Goal: Register for event/course

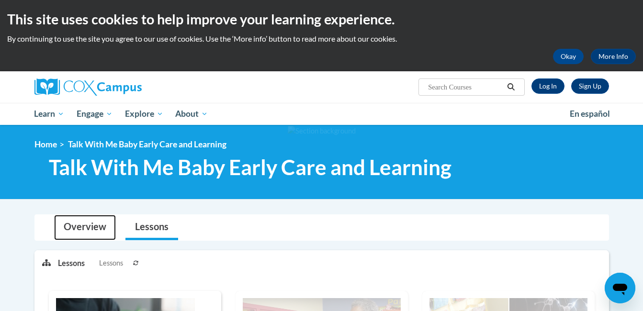
click at [84, 228] on link "Overview" at bounding box center [85, 227] width 62 height 25
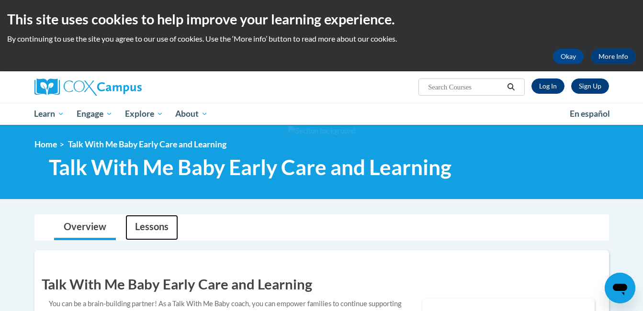
click at [153, 225] on link "Lessons" at bounding box center [151, 227] width 53 height 25
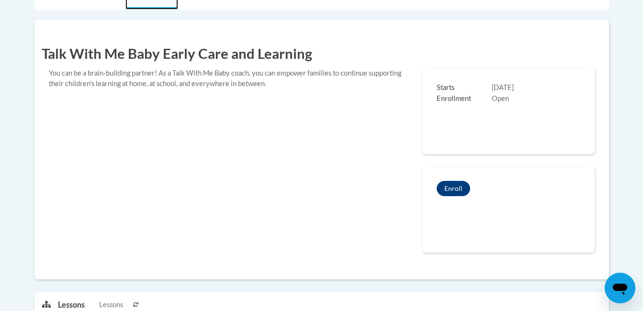
scroll to position [248, 0]
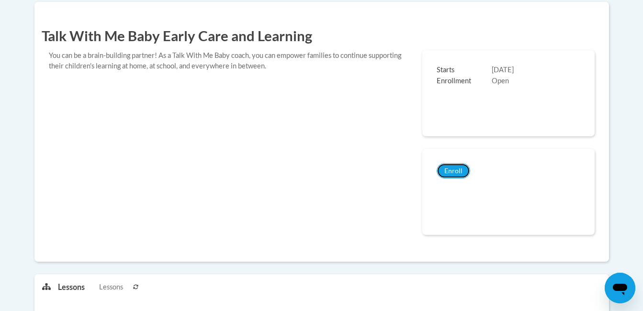
click at [449, 171] on button "Enroll" at bounding box center [453, 170] width 34 height 15
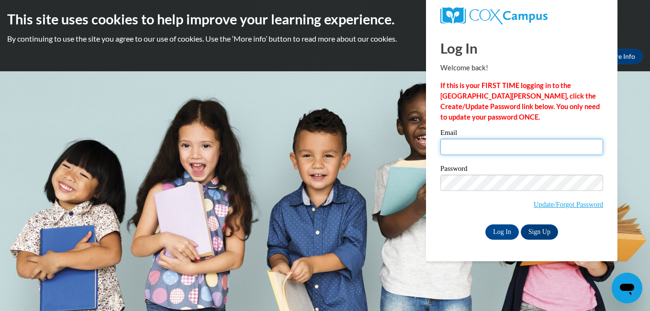
type input "wkayatana@gmail.com"
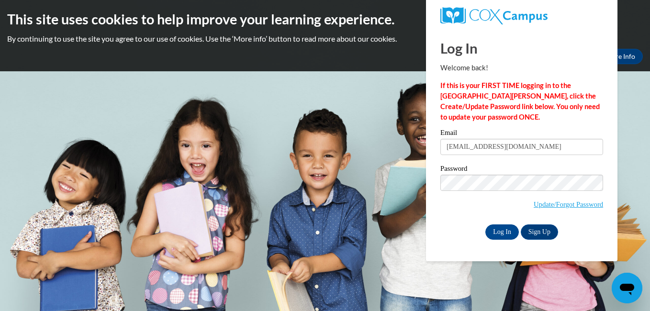
click at [493, 231] on input "Log In" at bounding box center [502, 231] width 34 height 15
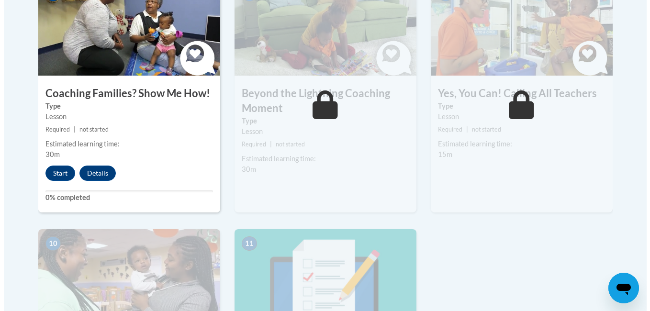
scroll to position [885, 0]
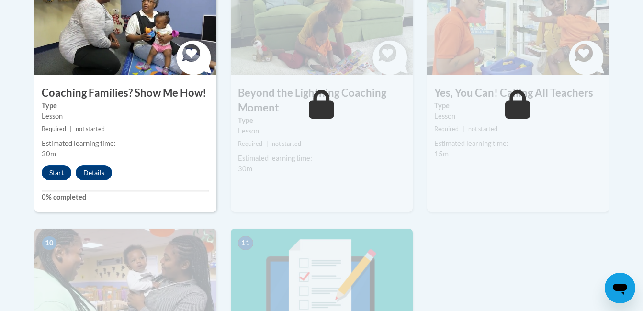
click at [64, 165] on button "Start" at bounding box center [57, 172] width 30 height 15
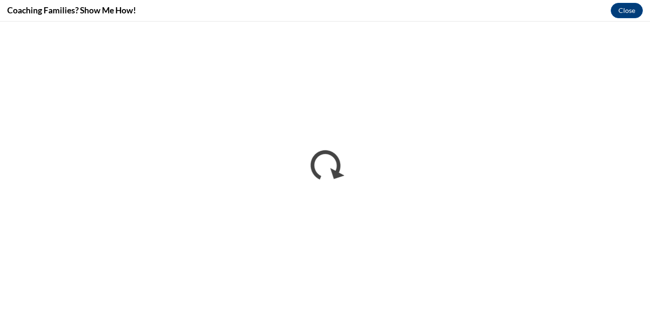
scroll to position [0, 0]
